Goal: Transaction & Acquisition: Purchase product/service

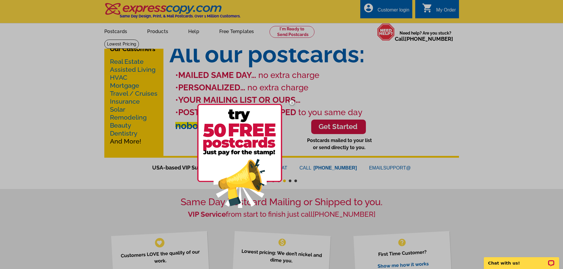
click at [292, 102] on img at bounding box center [291, 102] width 17 height 17
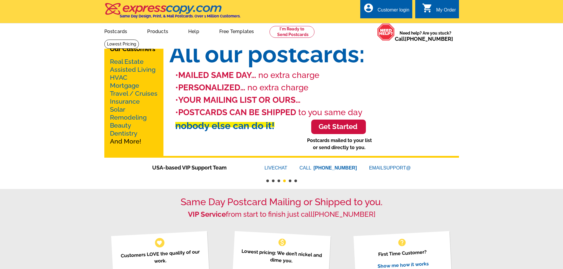
click at [350, 126] on li "nobody else can do it!" at bounding box center [317, 126] width 284 height 14
click at [346, 127] on li "nobody else can do it!" at bounding box center [317, 126] width 284 height 14
click at [130, 60] on link "Real Estate" at bounding box center [127, 61] width 34 height 7
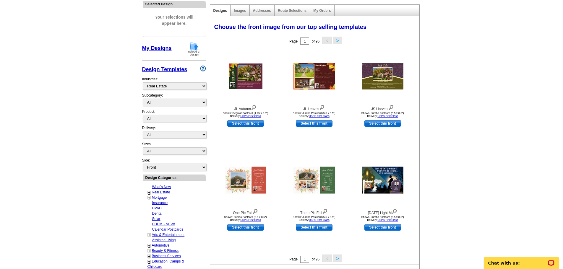
scroll to position [30, 0]
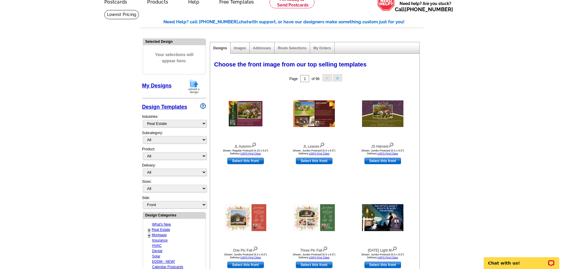
click at [154, 235] on link "Mortgage" at bounding box center [159, 235] width 15 height 4
select select "774"
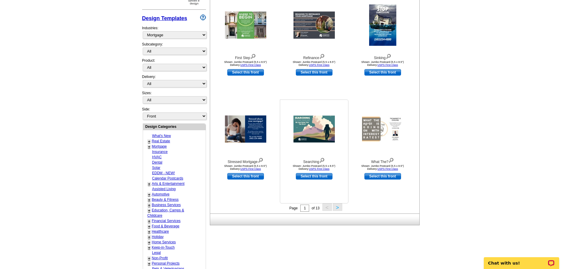
scroll to position [89, 0]
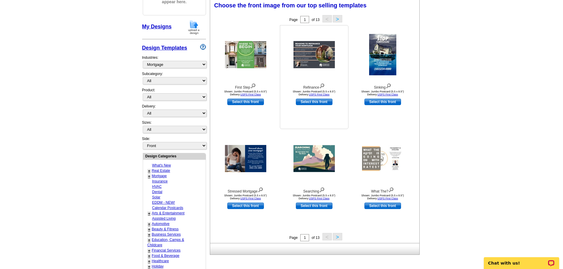
click at [312, 56] on img at bounding box center [313, 54] width 41 height 27
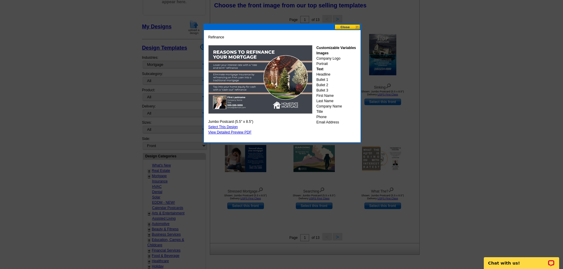
click at [226, 126] on link "Select This Design" at bounding box center [223, 127] width 30 height 4
select select "2"
select select "back"
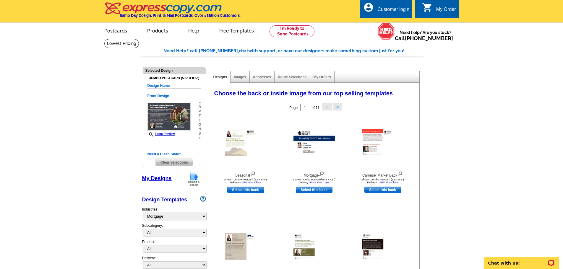
scroll to position [0, 0]
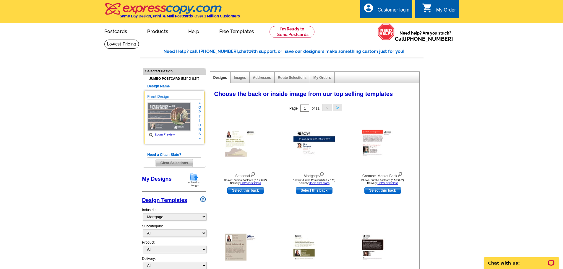
click at [158, 135] on link "Zoom Preview" at bounding box center [160, 134] width 27 height 3
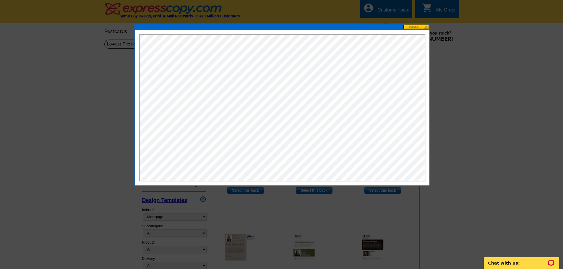
click at [415, 25] on button at bounding box center [416, 27] width 26 height 6
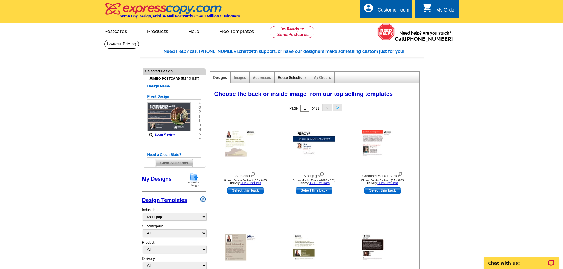
click at [291, 77] on link "Route Selections" at bounding box center [292, 78] width 29 height 4
